Goal: Book appointment/travel/reservation

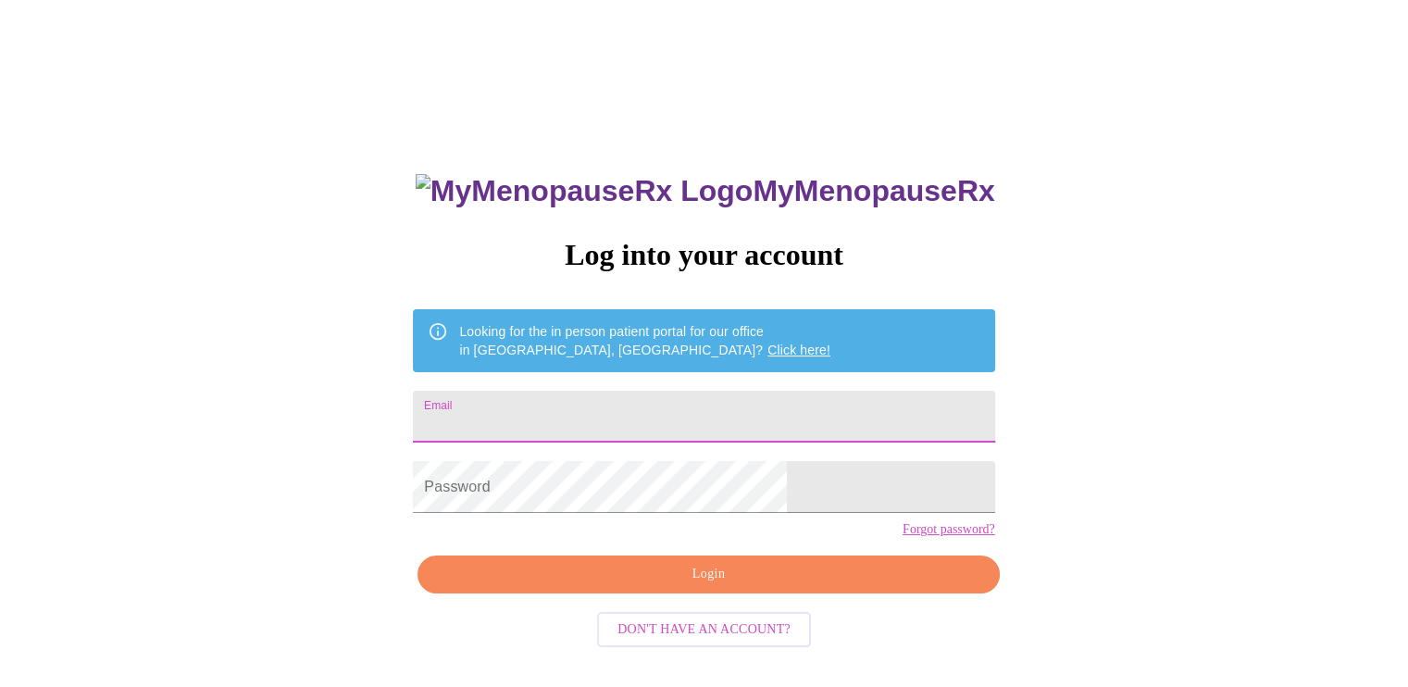
click at [584, 406] on input "Email" at bounding box center [703, 417] width 581 height 52
type input "bnturnbo@yahoo.com"
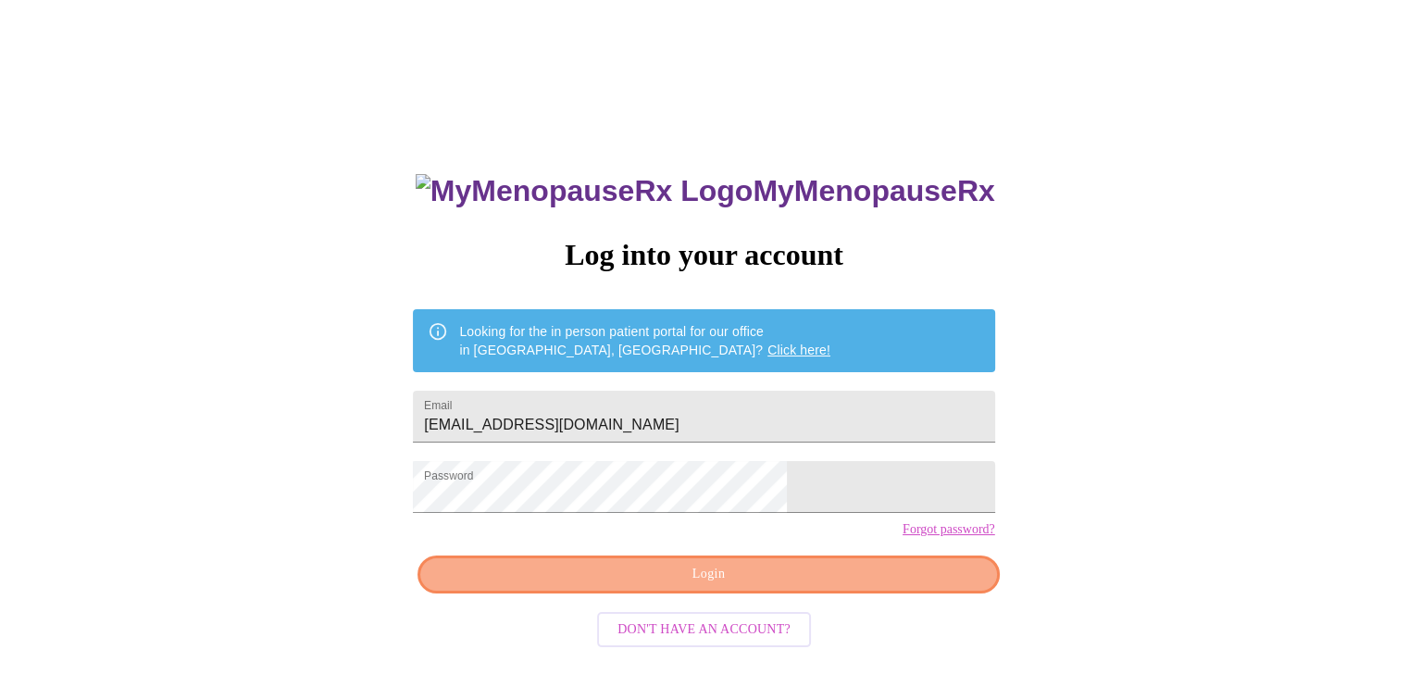
click at [831, 586] on span "Login" at bounding box center [708, 574] width 539 height 23
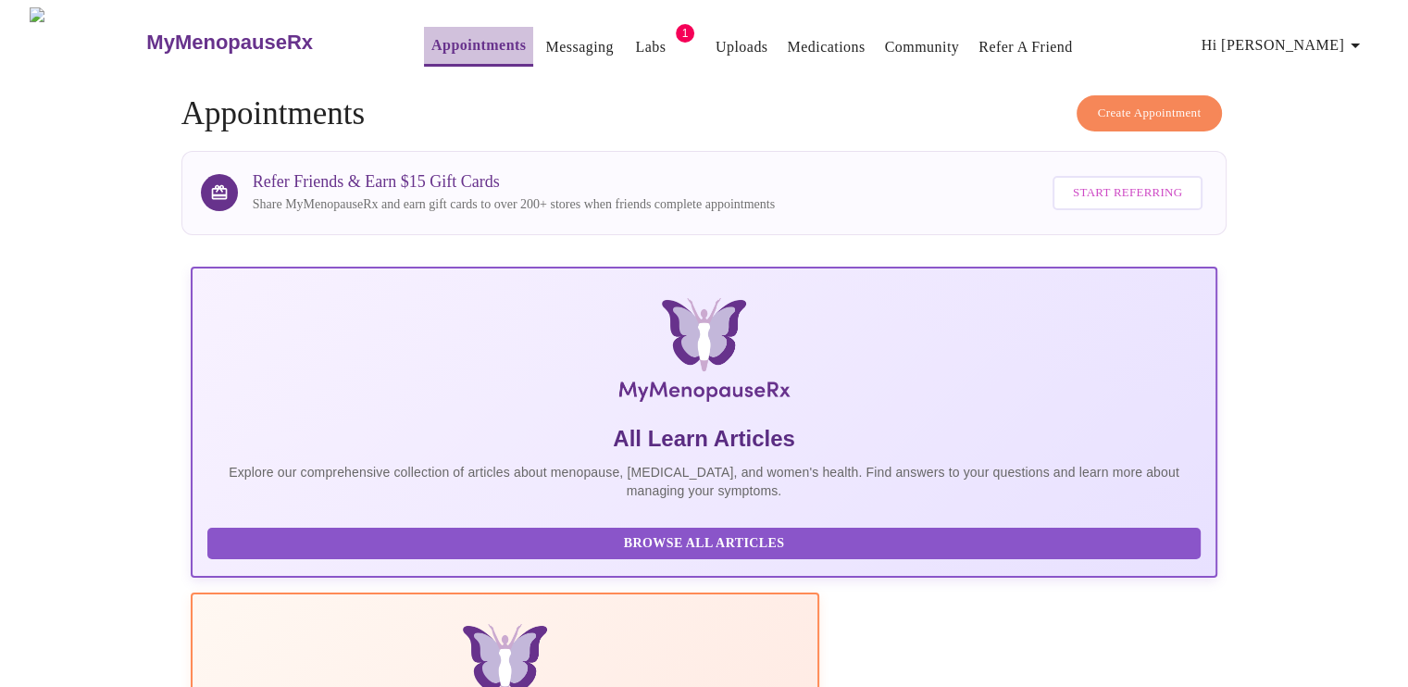
click at [431, 39] on link "Appointments" at bounding box center [478, 45] width 94 height 26
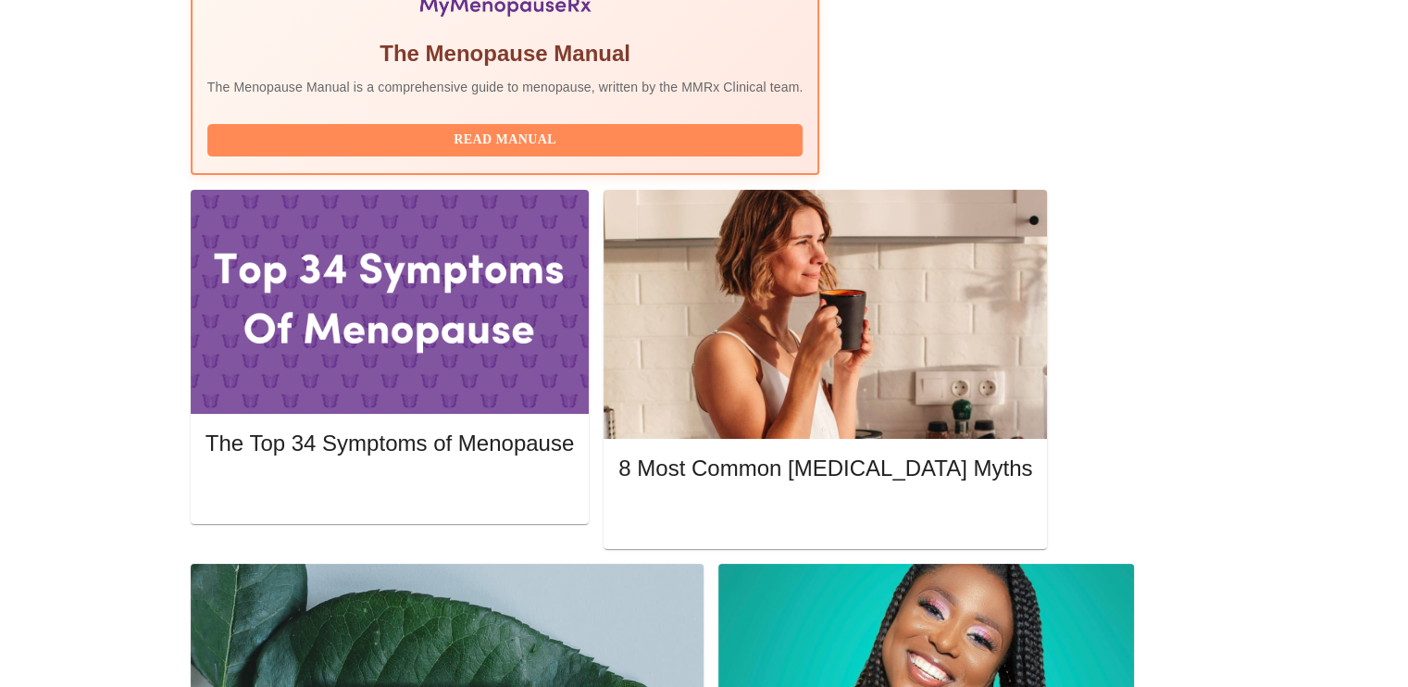
scroll to position [740, 0]
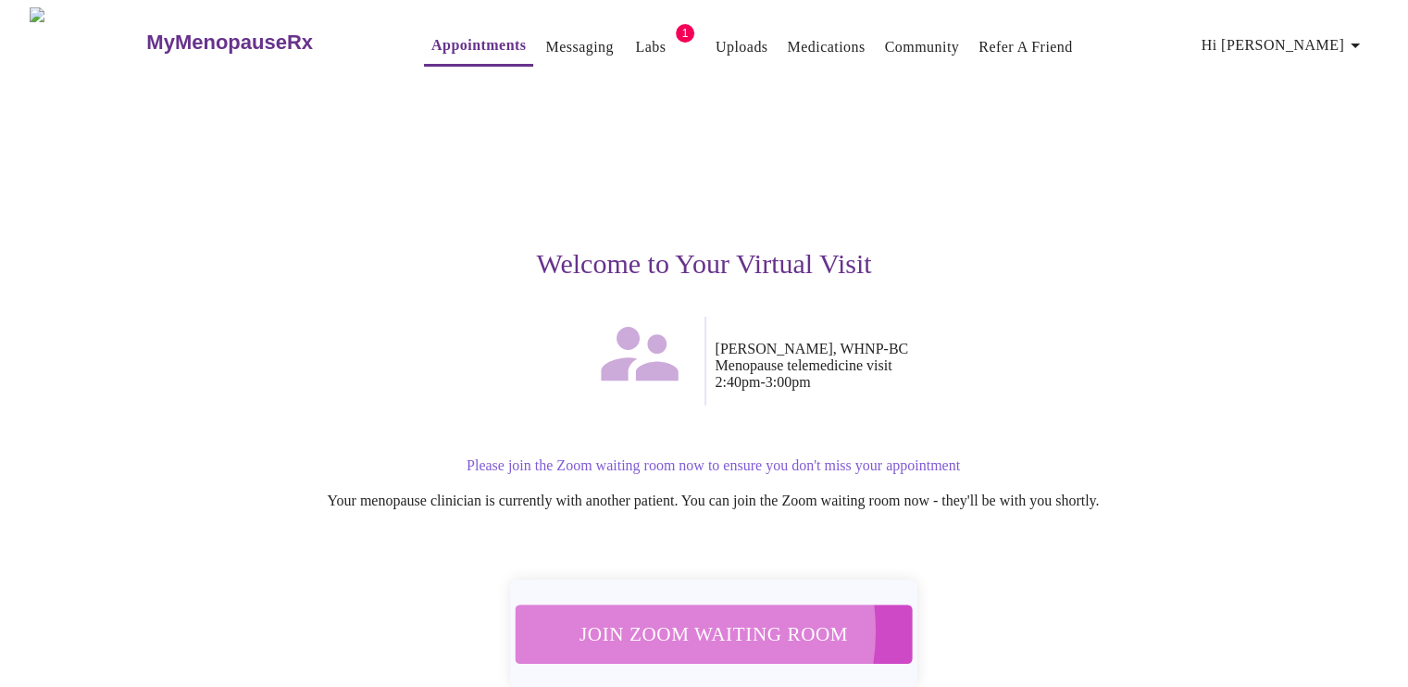
click at [670, 621] on span "Join Zoom Waiting Room" at bounding box center [713, 633] width 348 height 34
